Goal: Task Accomplishment & Management: Manage account settings

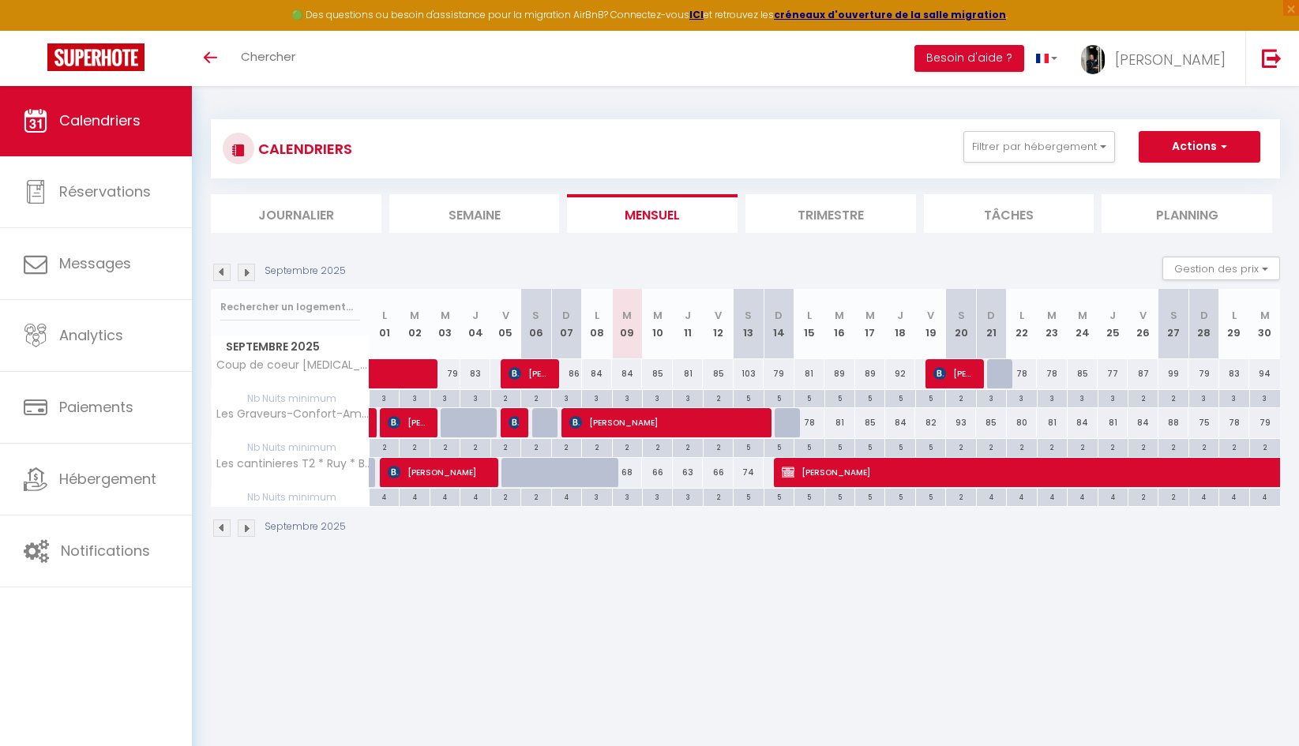
click at [227, 273] on img at bounding box center [221, 272] width 17 height 17
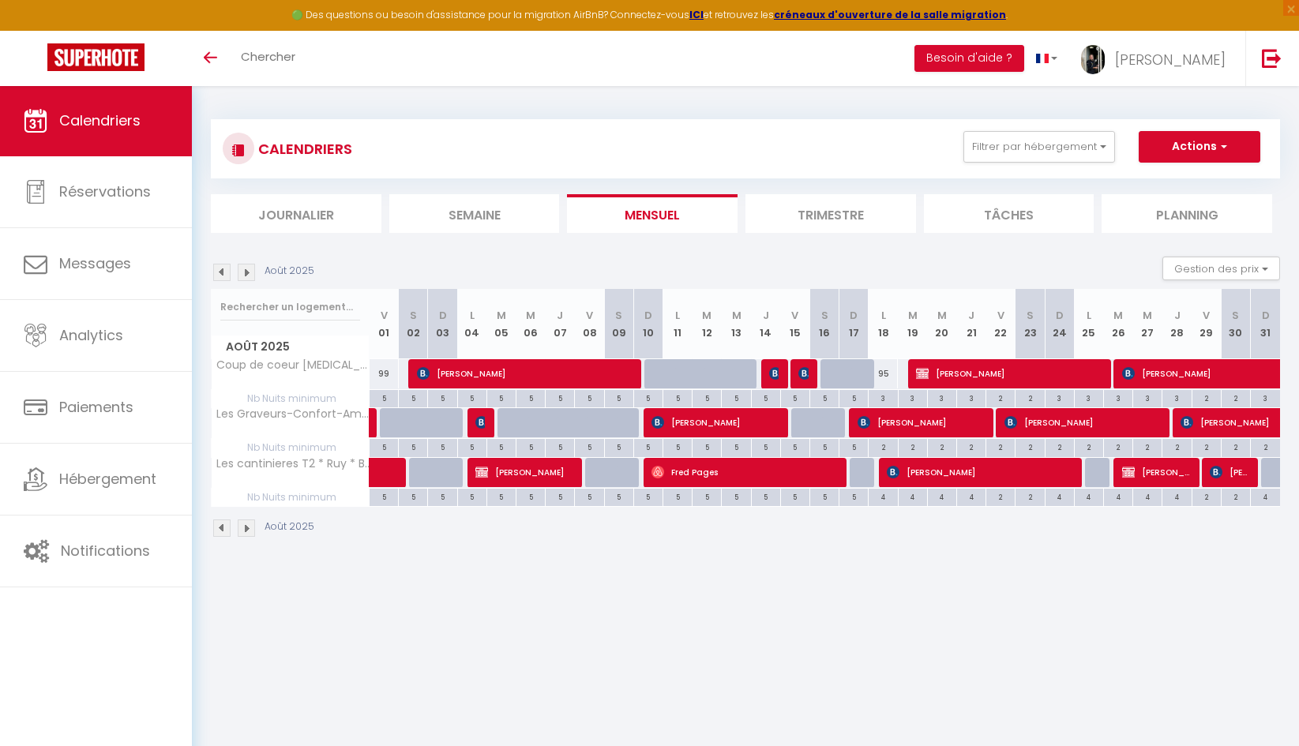
click at [227, 273] on img at bounding box center [221, 272] width 17 height 17
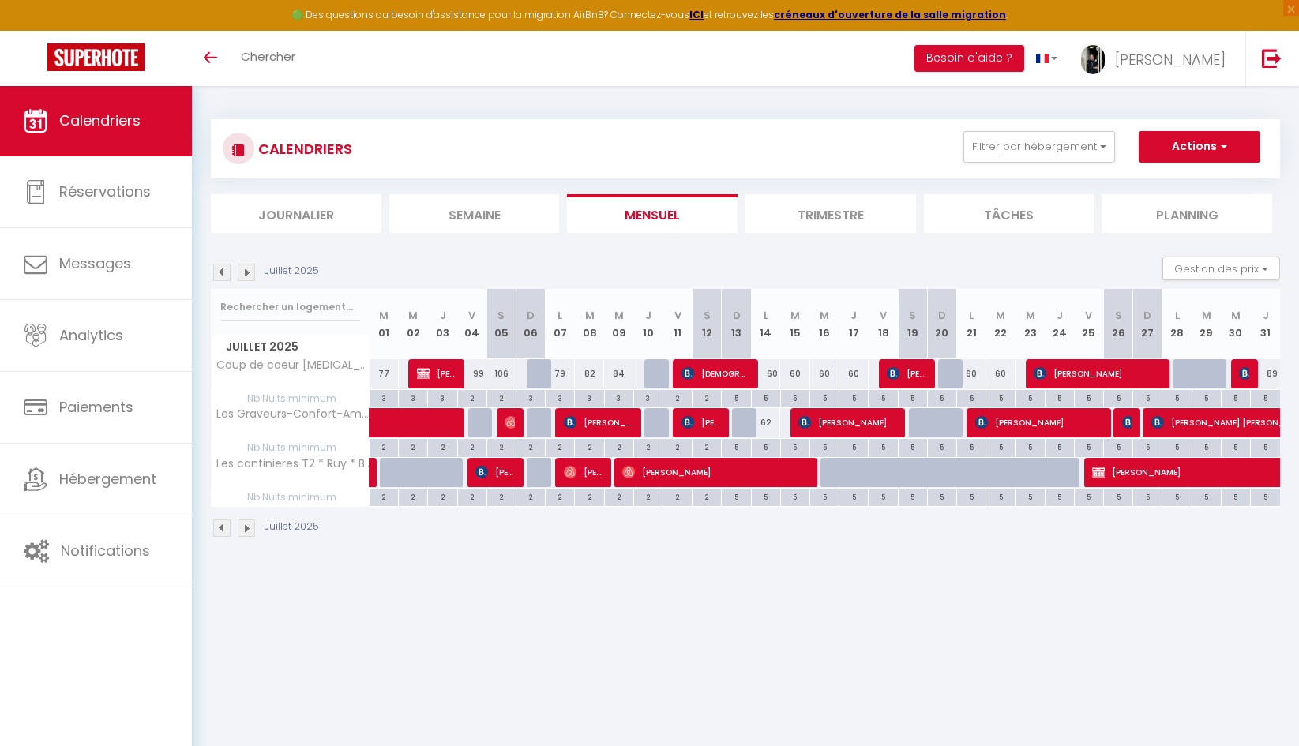
click at [249, 274] on img at bounding box center [246, 272] width 17 height 17
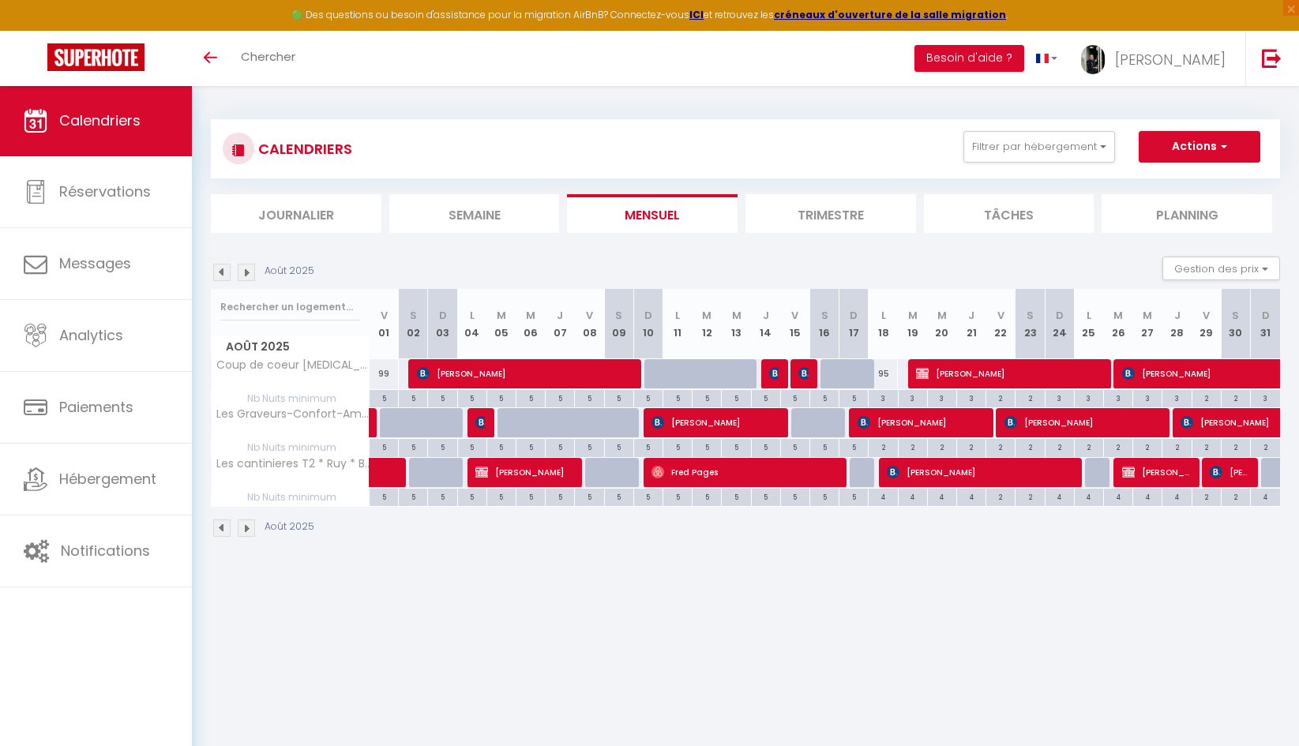
click at [219, 272] on img at bounding box center [221, 272] width 17 height 17
select select
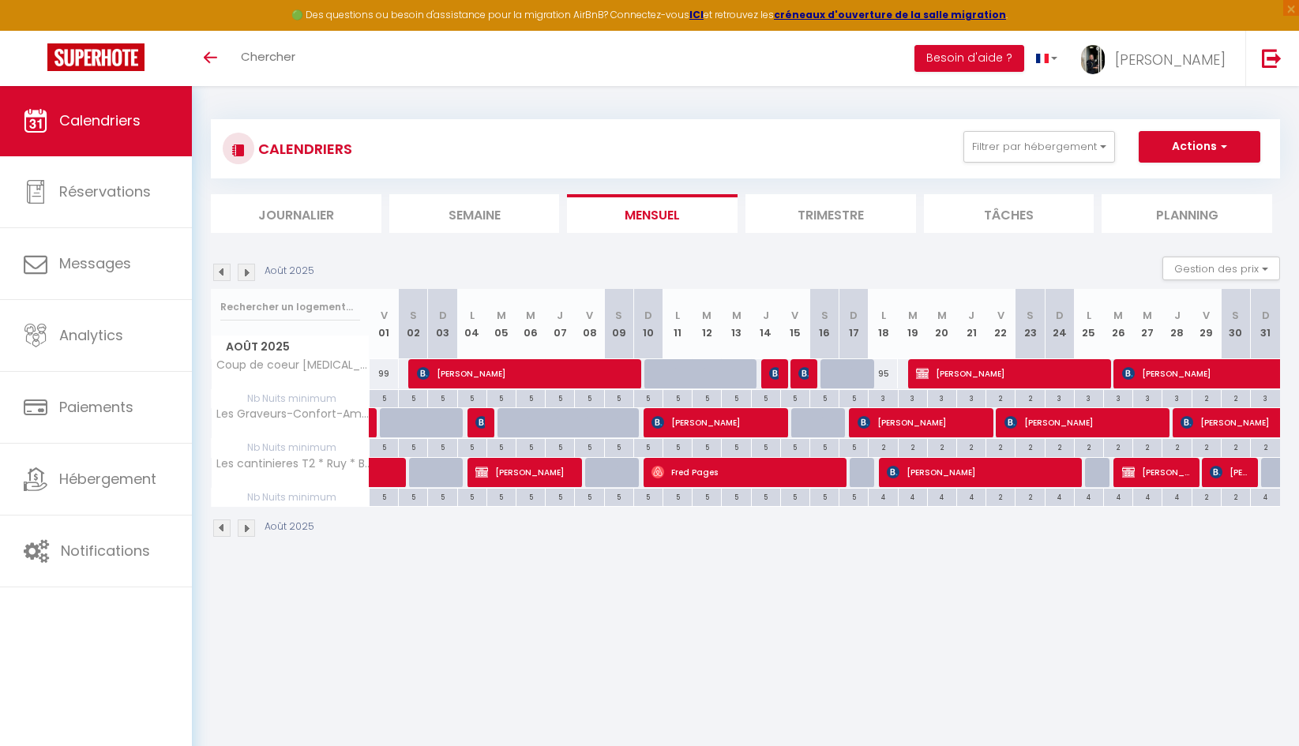
select select
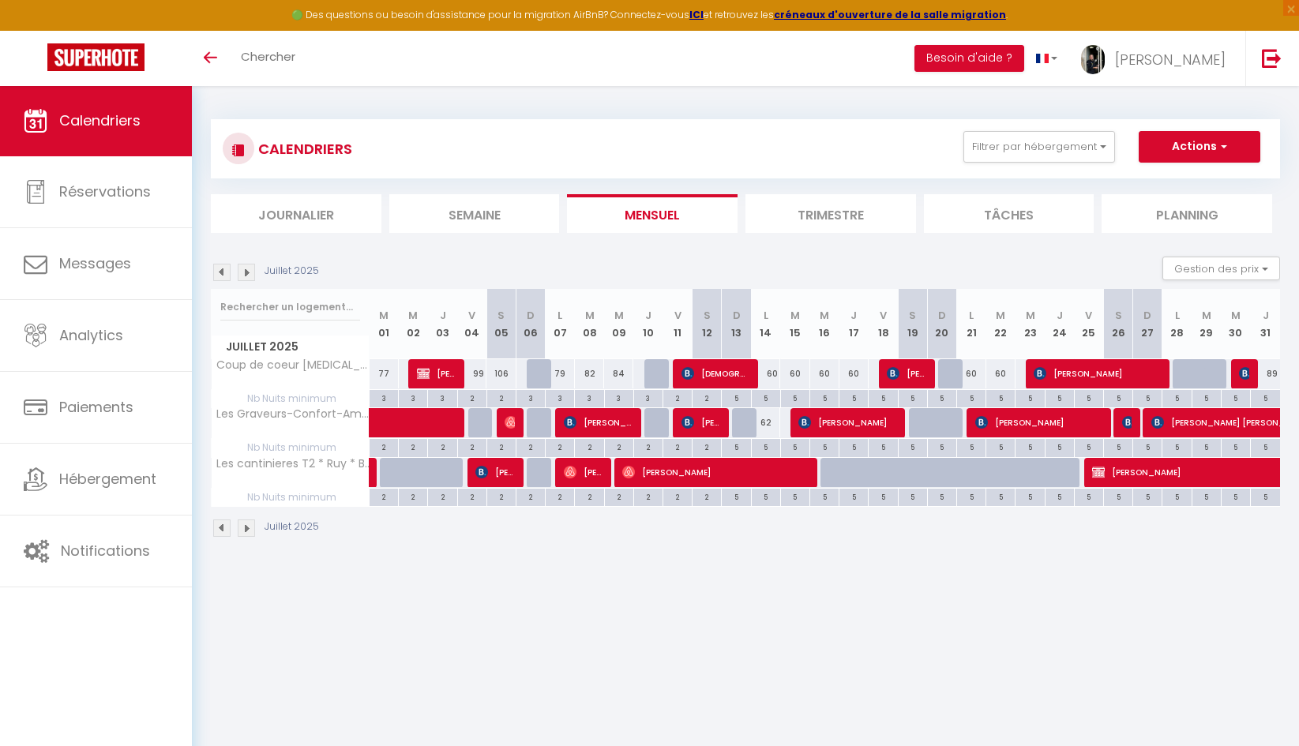
click at [436, 377] on span "[PERSON_NAME]" at bounding box center [436, 373] width 39 height 30
select select "OK"
select select "KO"
select select "0"
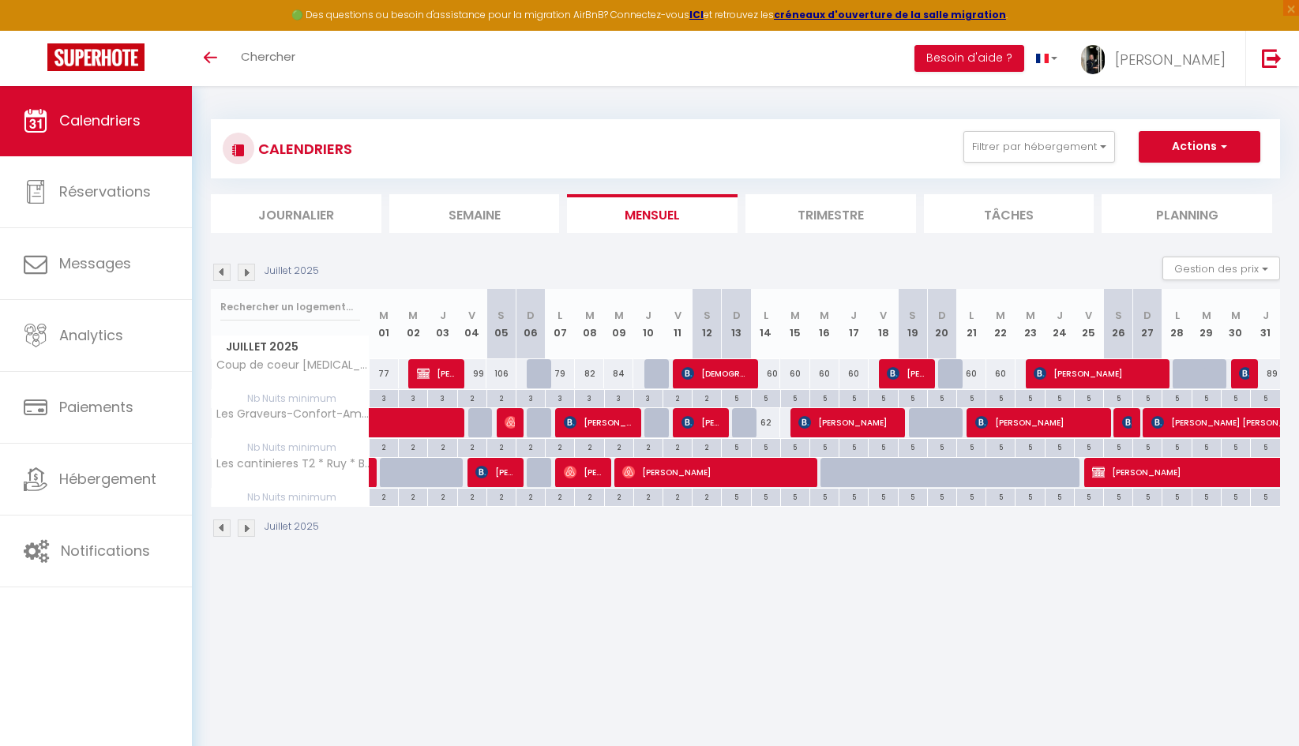
select select "0"
select select
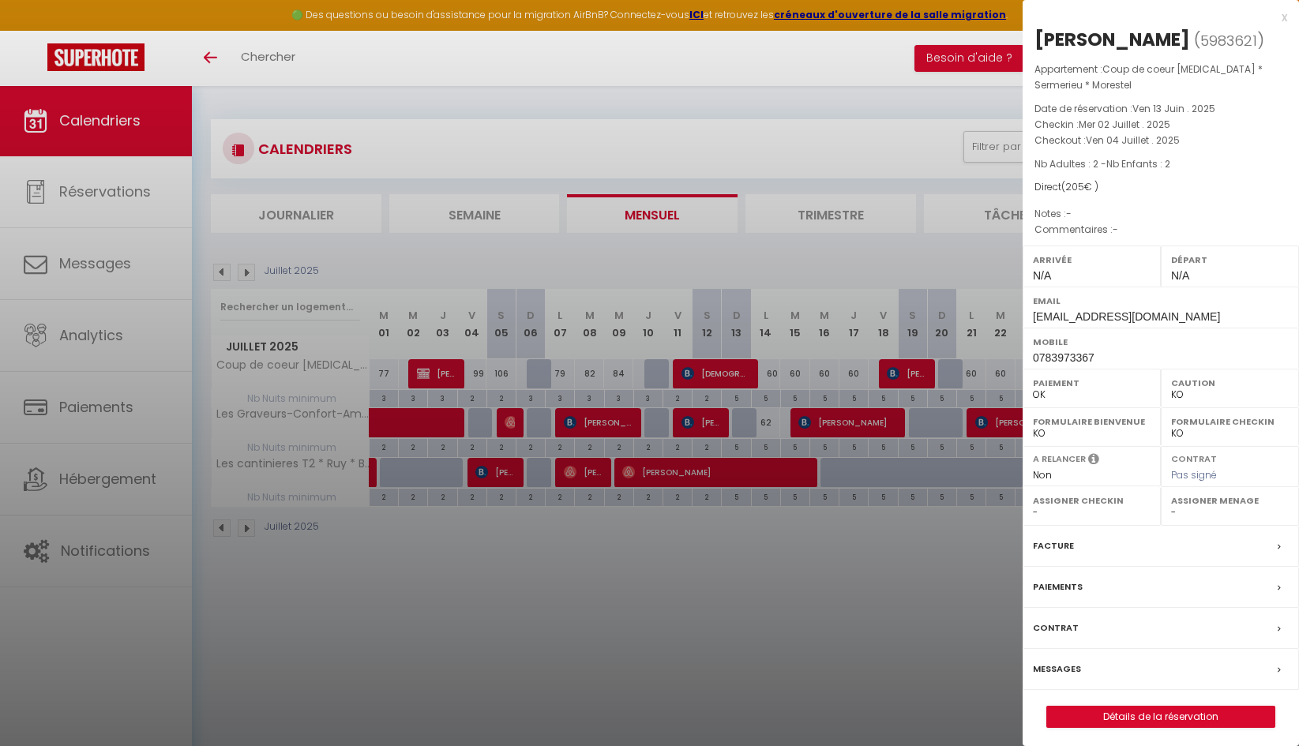
click at [707, 377] on div at bounding box center [649, 373] width 1299 height 746
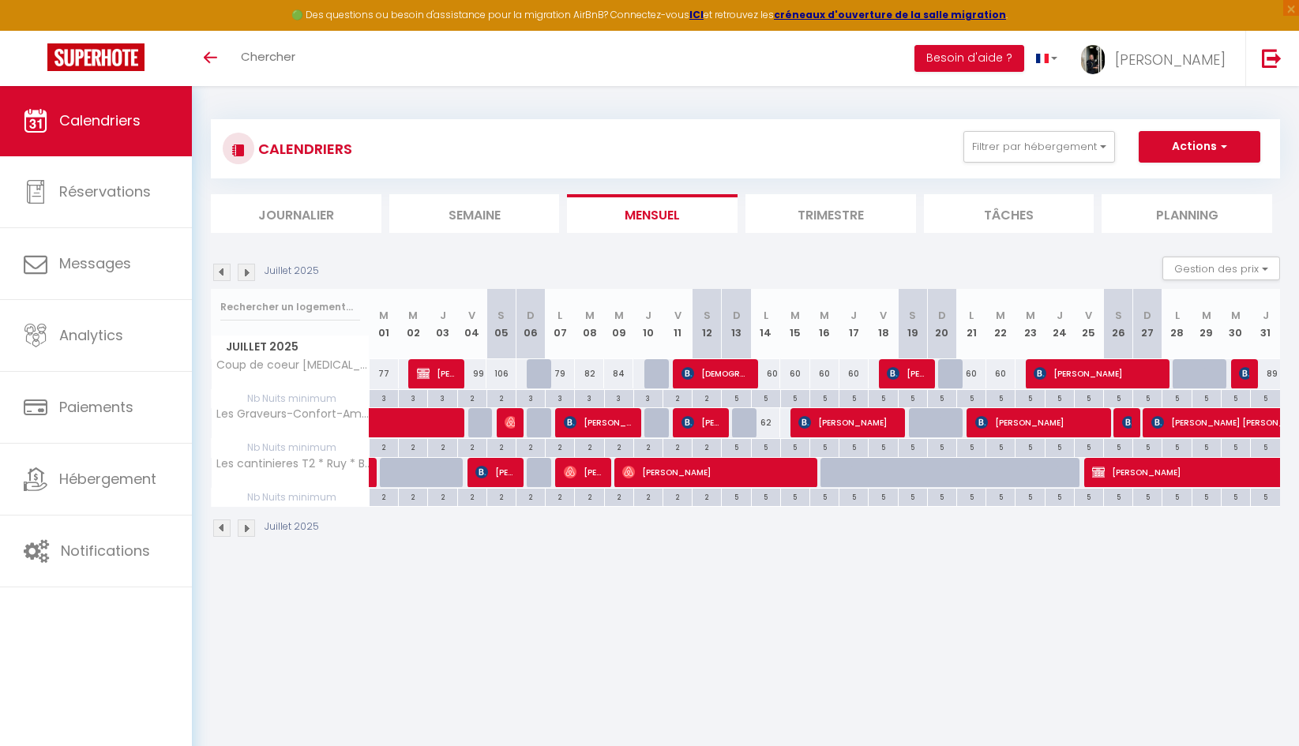
click at [717, 375] on span "[DEMOGRAPHIC_DATA][PERSON_NAME]" at bounding box center [715, 373] width 68 height 30
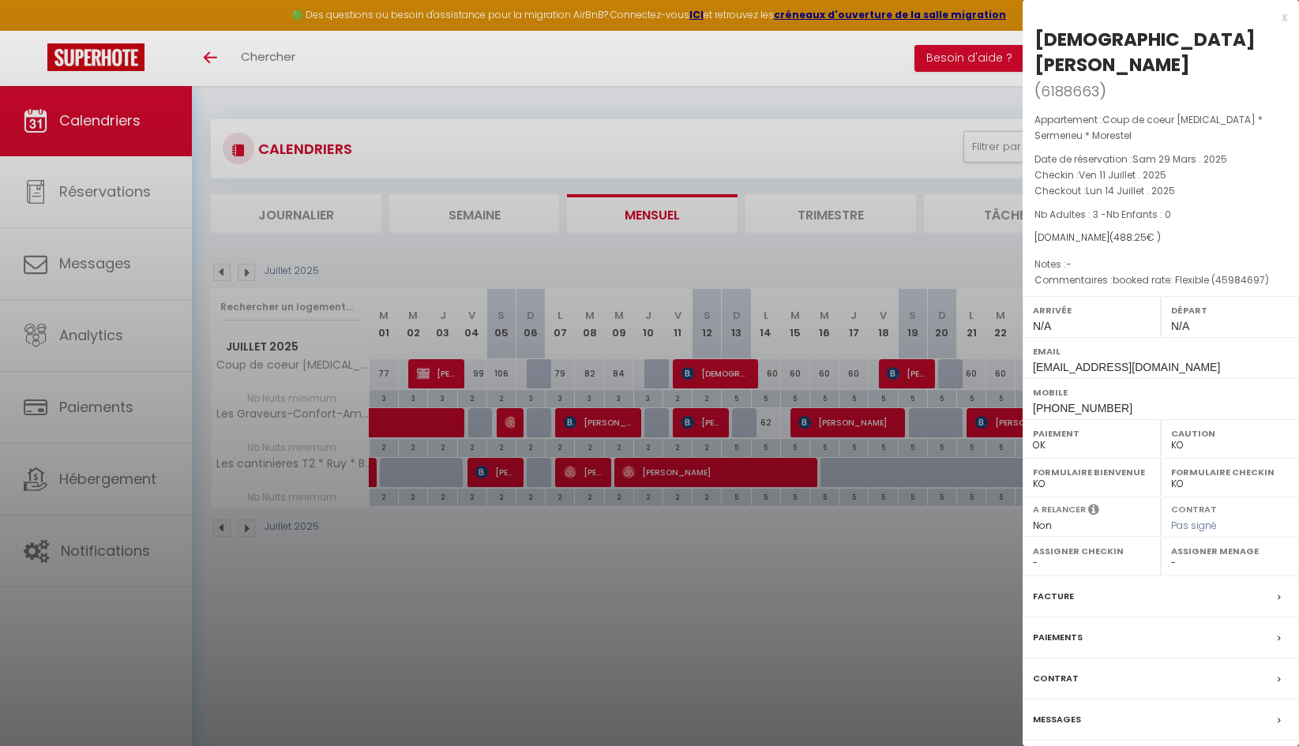
click at [914, 584] on div at bounding box center [649, 373] width 1299 height 746
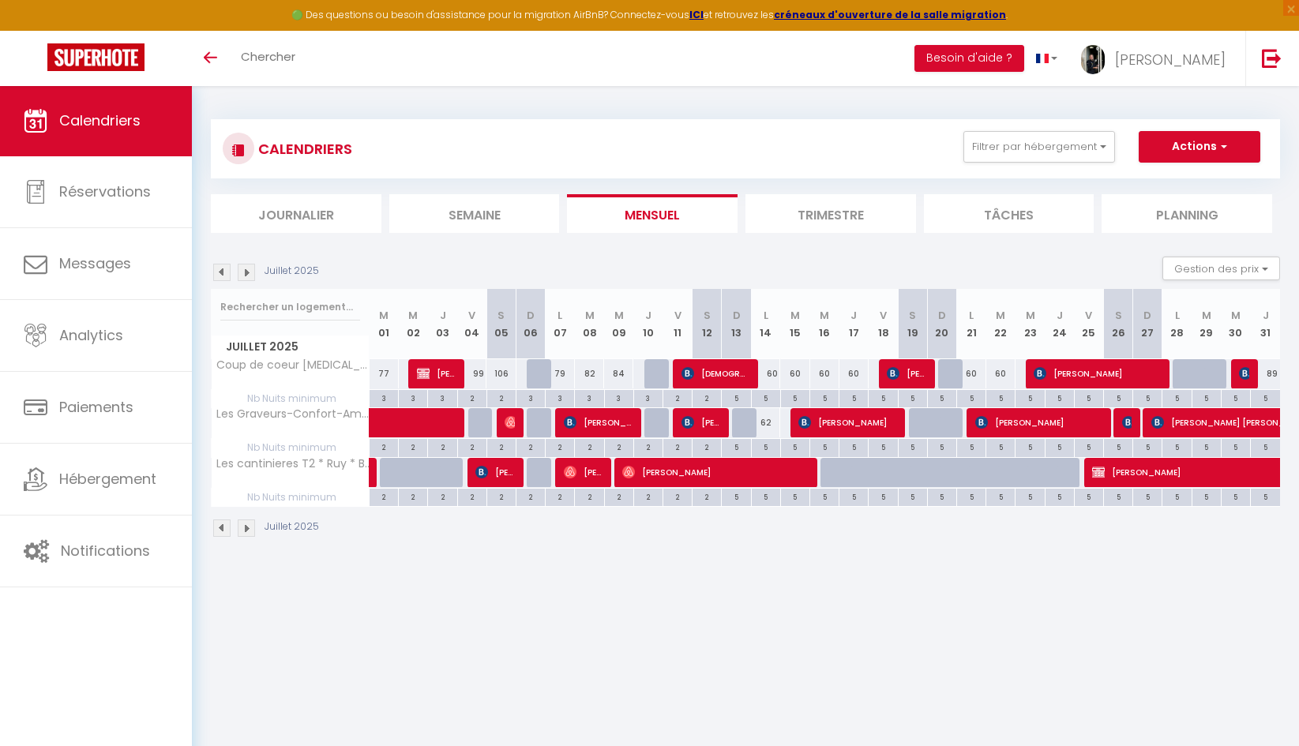
click at [248, 268] on img at bounding box center [246, 272] width 17 height 17
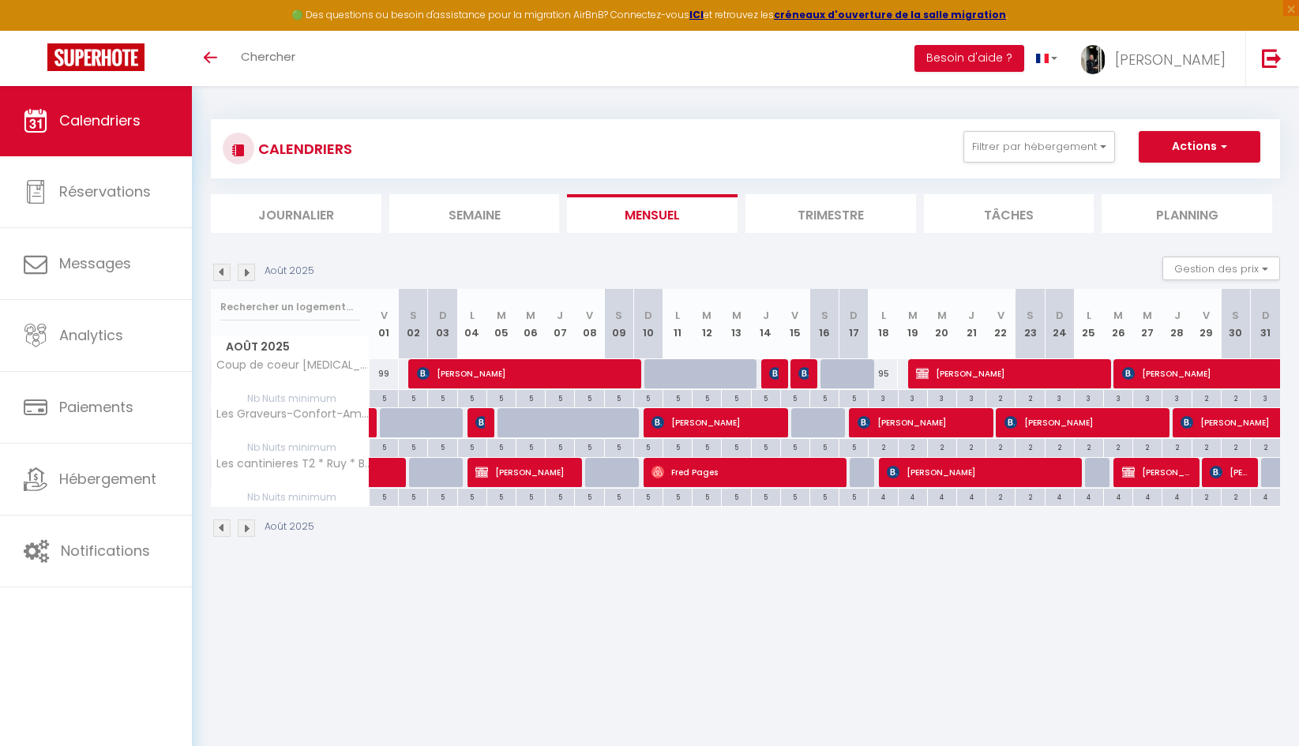
click at [224, 273] on img at bounding box center [221, 272] width 17 height 17
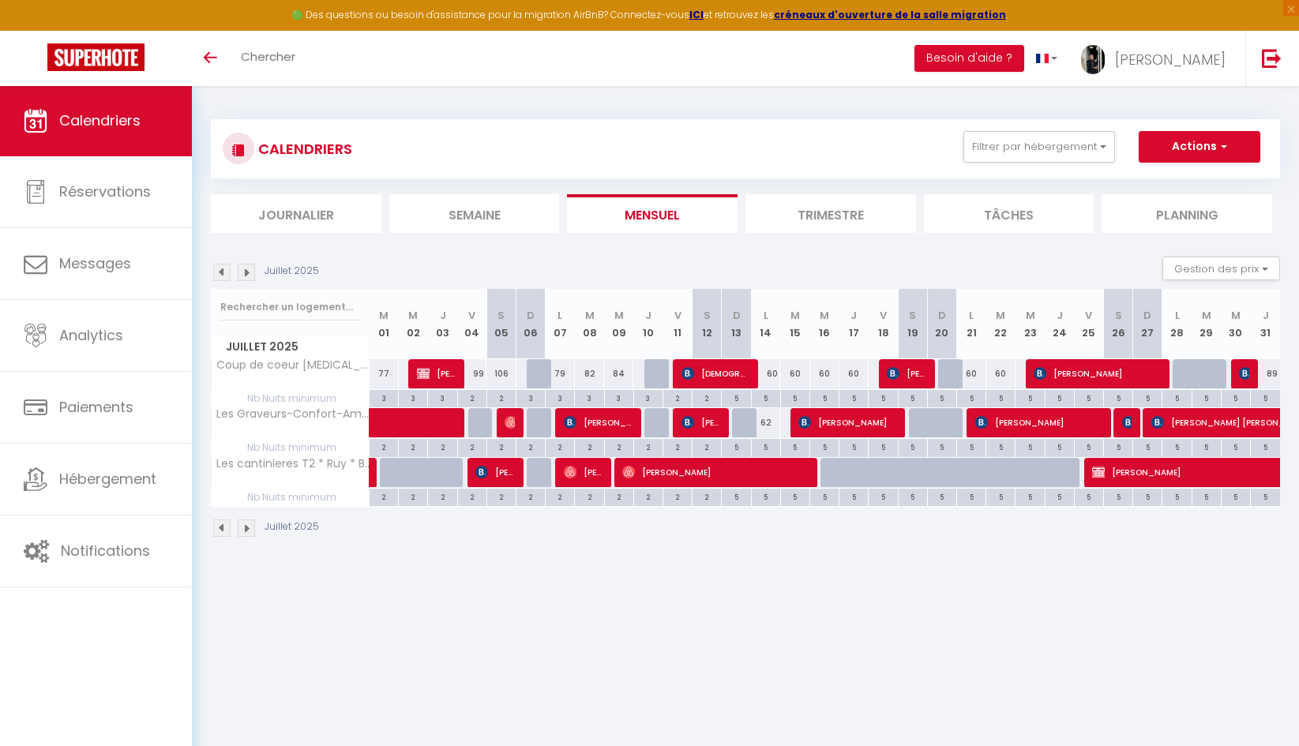
click at [1244, 374] on img at bounding box center [1245, 373] width 13 height 13
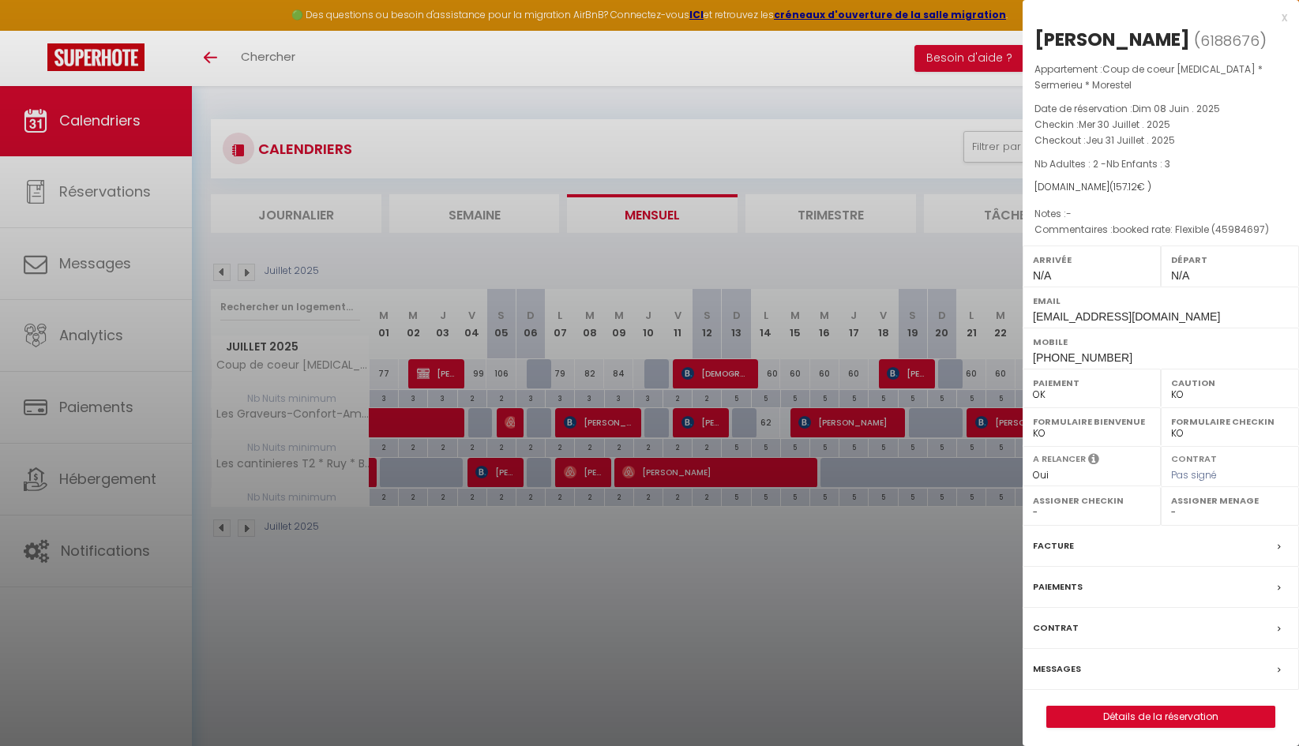
click at [764, 584] on div at bounding box center [649, 373] width 1299 height 746
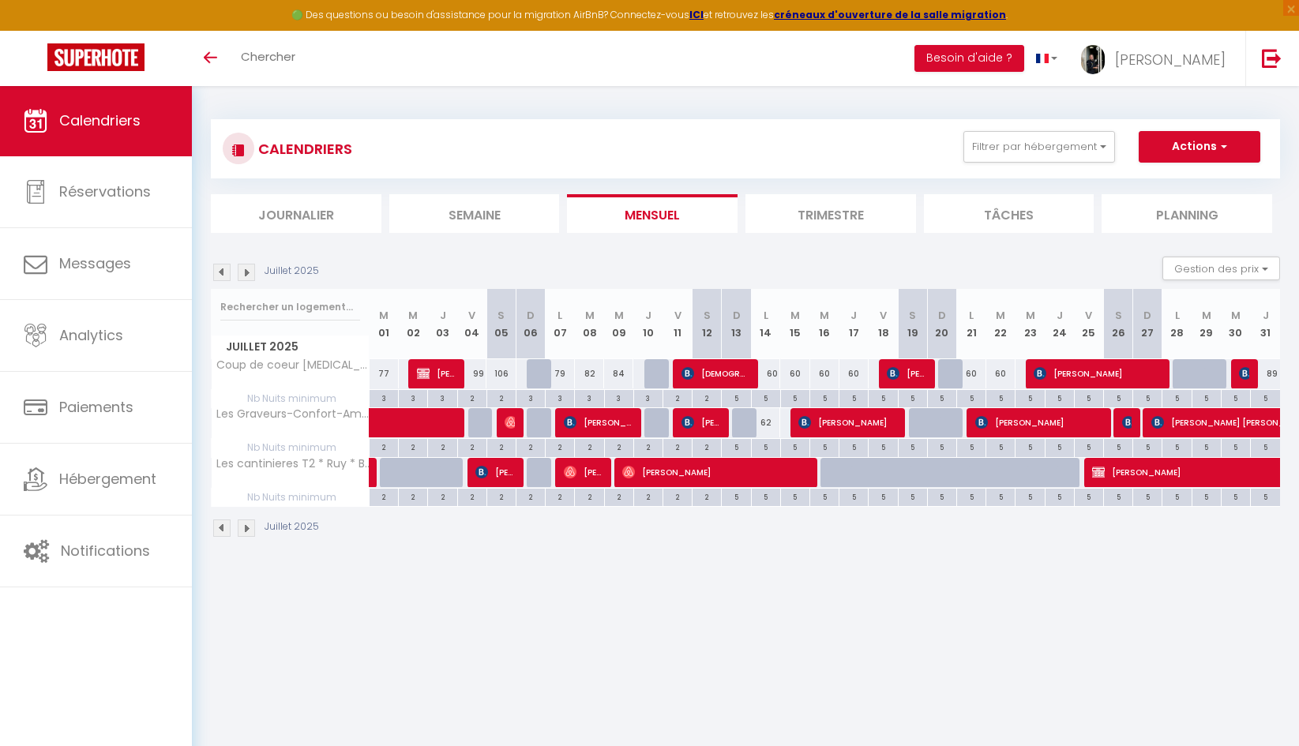
click at [249, 271] on img at bounding box center [246, 272] width 17 height 17
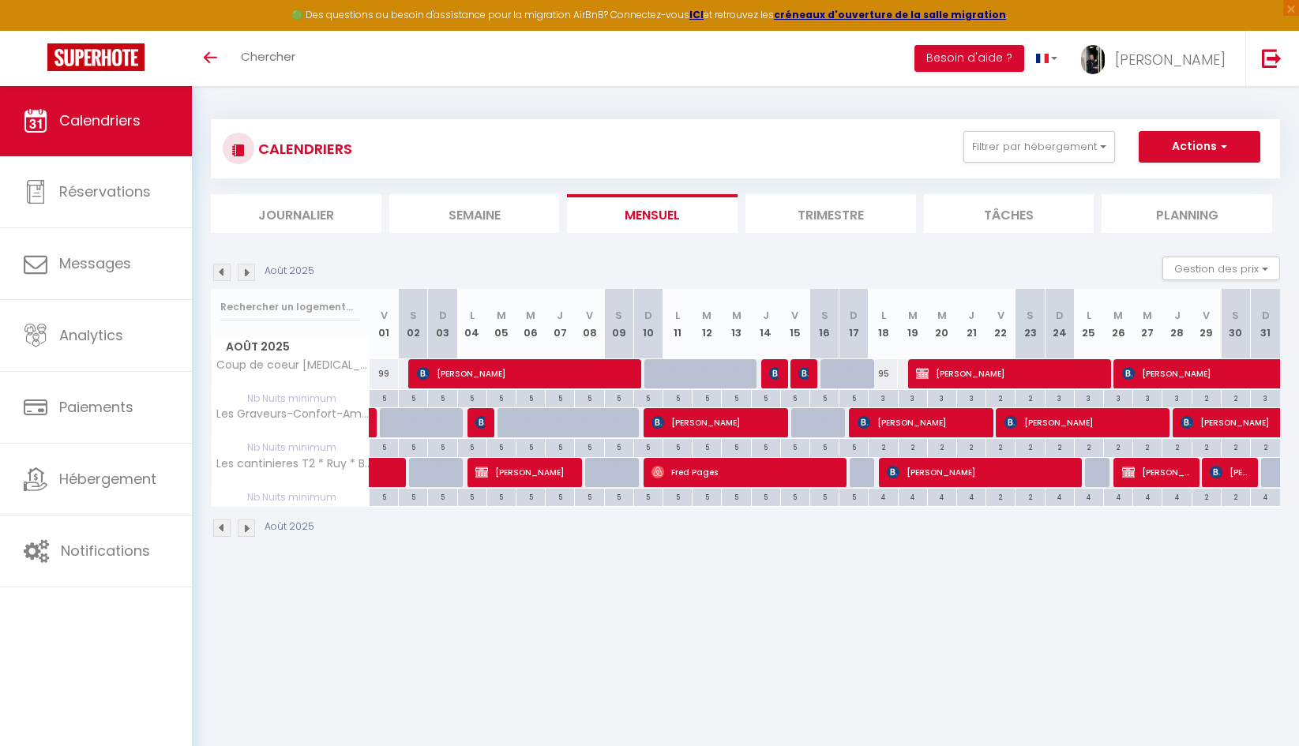
click at [973, 375] on span "[PERSON_NAME]" at bounding box center [1008, 373] width 185 height 30
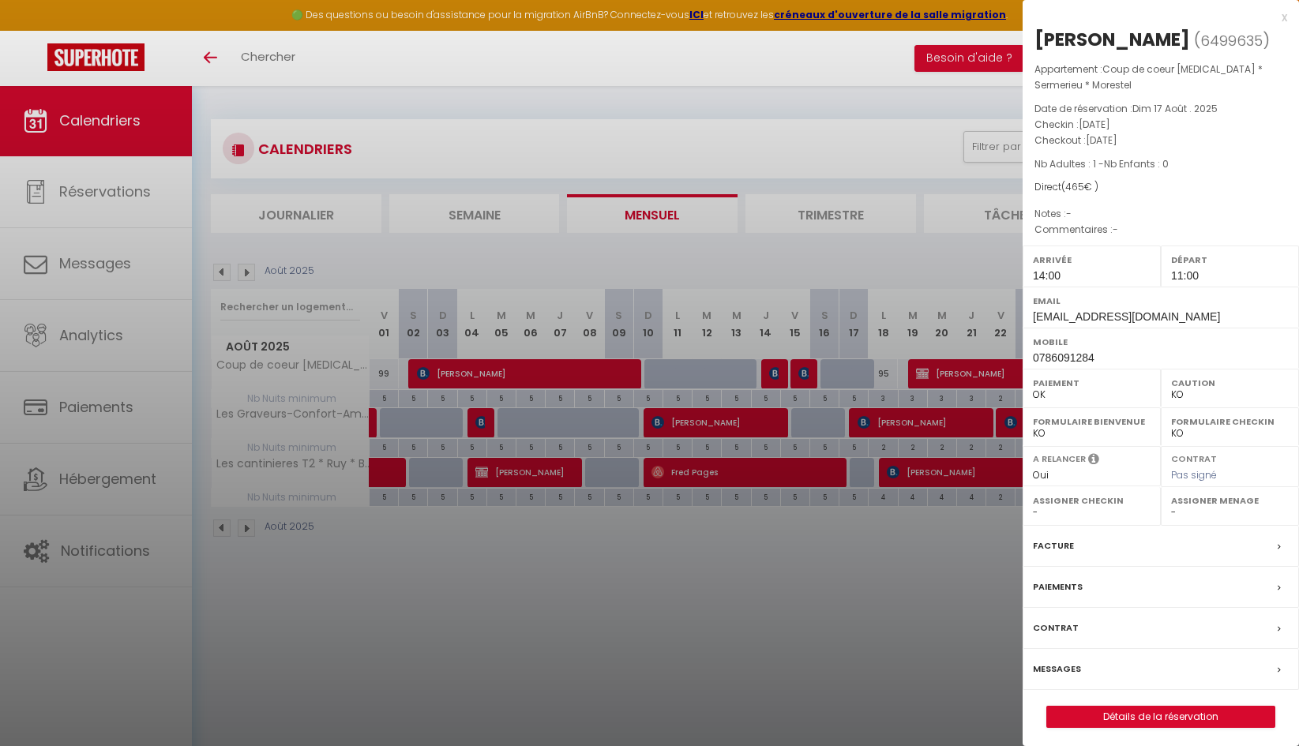
click at [925, 543] on div at bounding box center [649, 373] width 1299 height 746
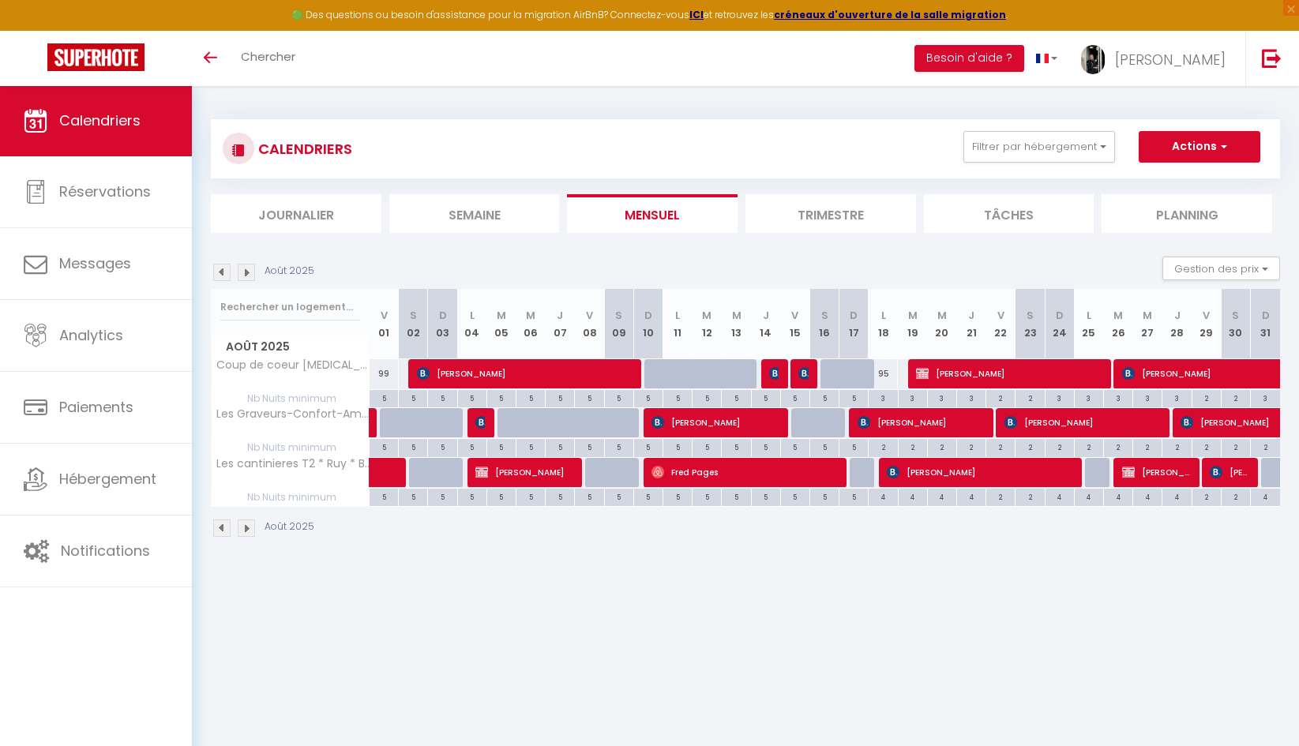
click at [1146, 380] on span "[PERSON_NAME]" at bounding box center [1267, 373] width 291 height 30
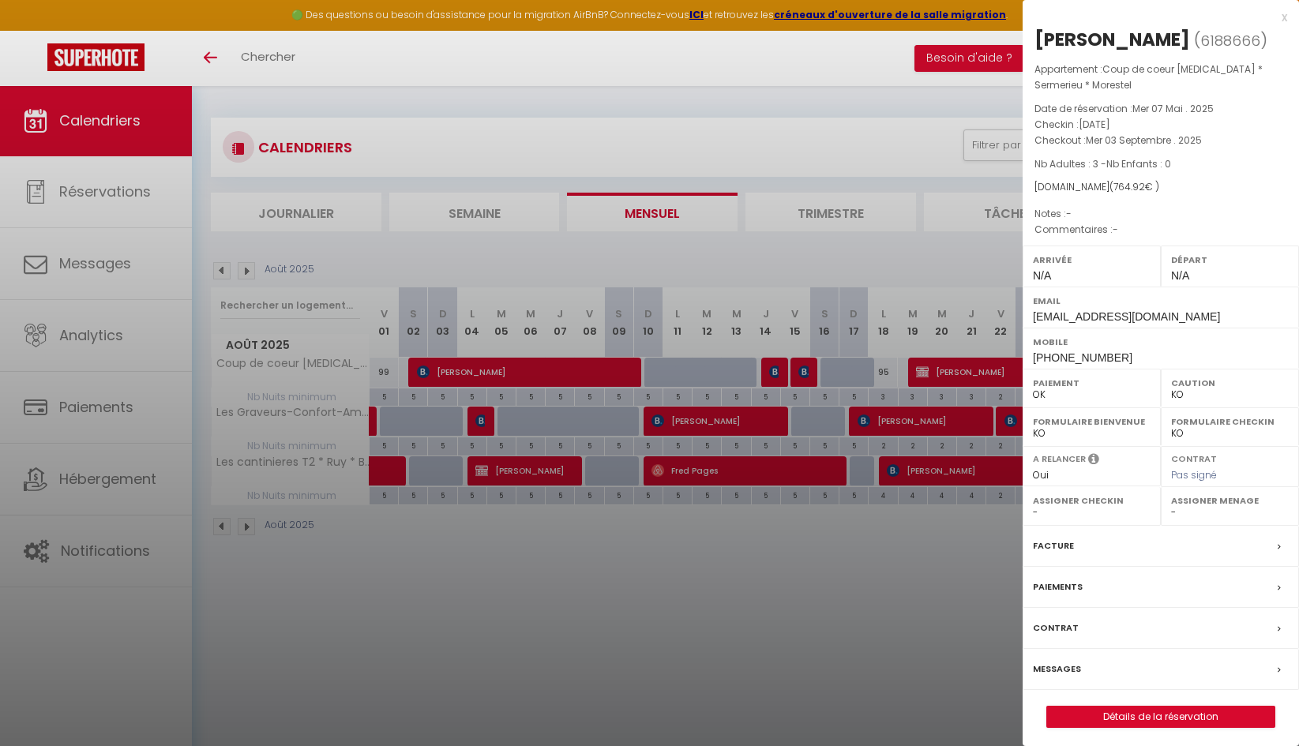
scroll to position [2, 0]
